Goal: Task Accomplishment & Management: Manage account settings

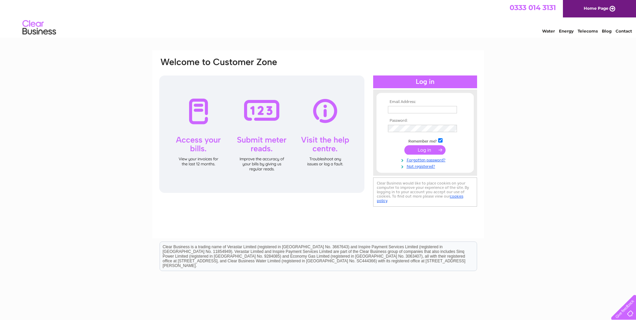
click at [402, 113] on input "text" at bounding box center [422, 109] width 69 height 7
paste input "[EMAIL_ADDRESS][DOMAIN_NAME]"
type input "[EMAIL_ADDRESS][DOMAIN_NAME]"
click at [425, 153] on input "submit" at bounding box center [424, 150] width 41 height 9
click at [427, 151] on input "submit" at bounding box center [424, 149] width 41 height 9
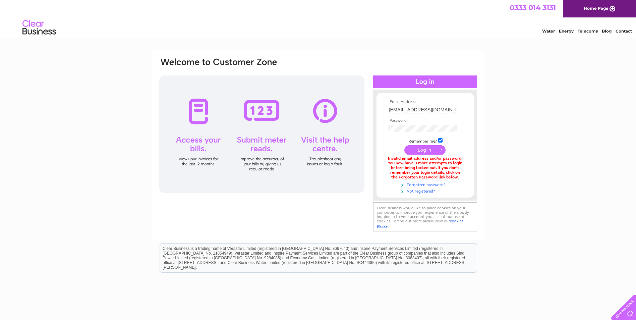
click at [424, 184] on link "Forgotten password?" at bounding box center [426, 184] width 76 height 6
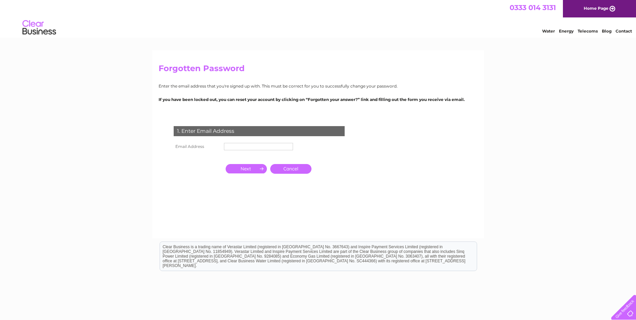
click at [233, 140] on td "1. Enter Email Address" at bounding box center [259, 130] width 174 height 22
click at [233, 142] on td at bounding box center [258, 146] width 72 height 11
click at [233, 145] on input "text" at bounding box center [258, 146] width 69 height 7
click at [260, 148] on input "text" at bounding box center [259, 147] width 70 height 8
paste input "[EMAIL_ADDRESS][DOMAIN_NAME]"
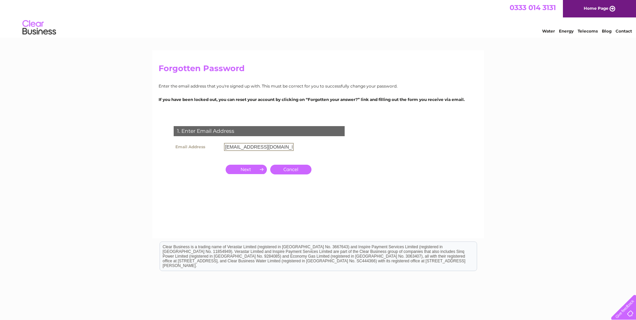
type input "[EMAIL_ADDRESS][DOMAIN_NAME]"
click at [243, 169] on input "button" at bounding box center [246, 169] width 41 height 9
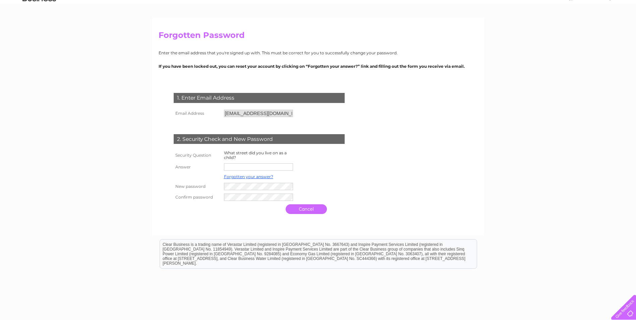
scroll to position [34, 0]
click at [317, 180] on td at bounding box center [329, 176] width 54 height 9
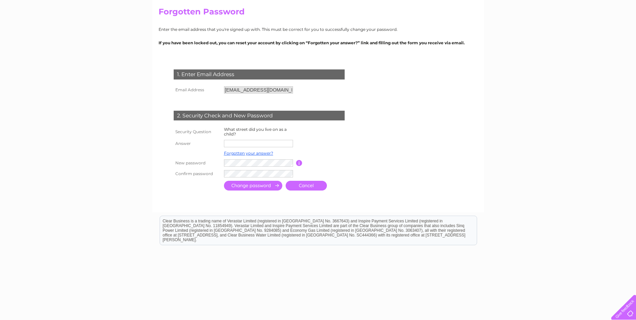
scroll to position [69, 0]
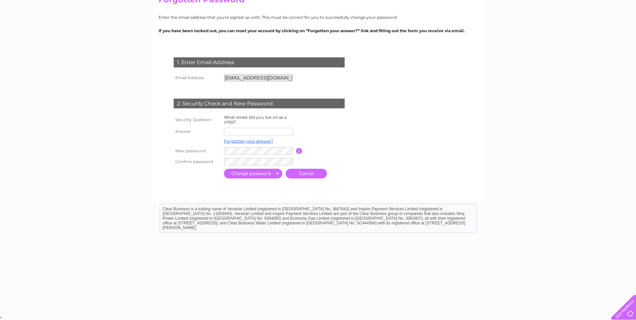
click at [379, 139] on form "1. Enter Email Address Email Address invoices@rotech.co.uk Cancel" at bounding box center [318, 118] width 319 height 149
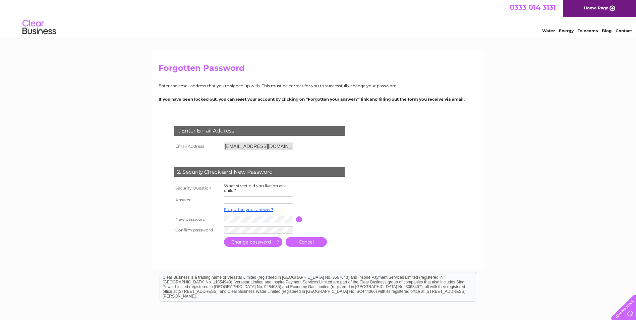
scroll to position [0, 0]
